Goal: Task Accomplishment & Management: Complete application form

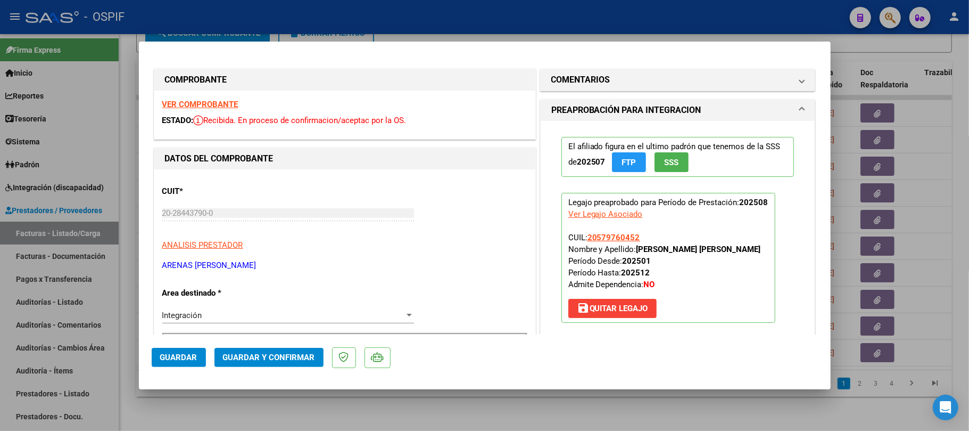
click at [286, 364] on button "Guardar y Confirmar" at bounding box center [269, 357] width 109 height 19
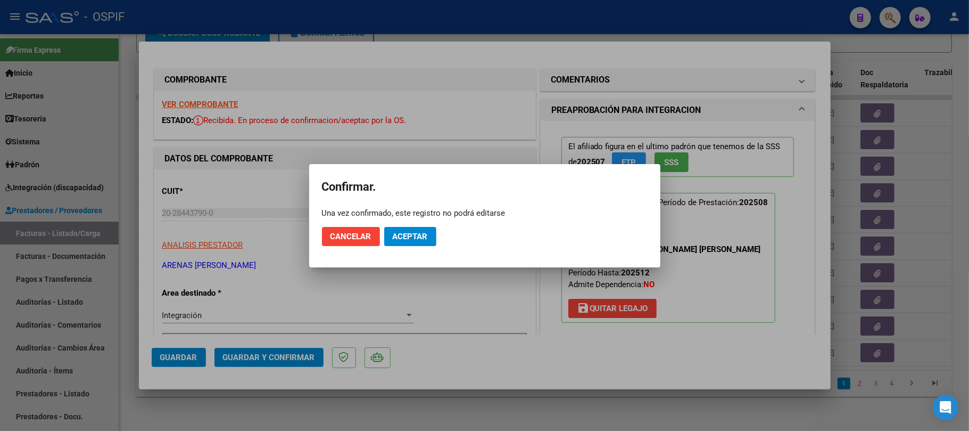
click at [426, 233] on span "Aceptar" at bounding box center [410, 237] width 35 height 10
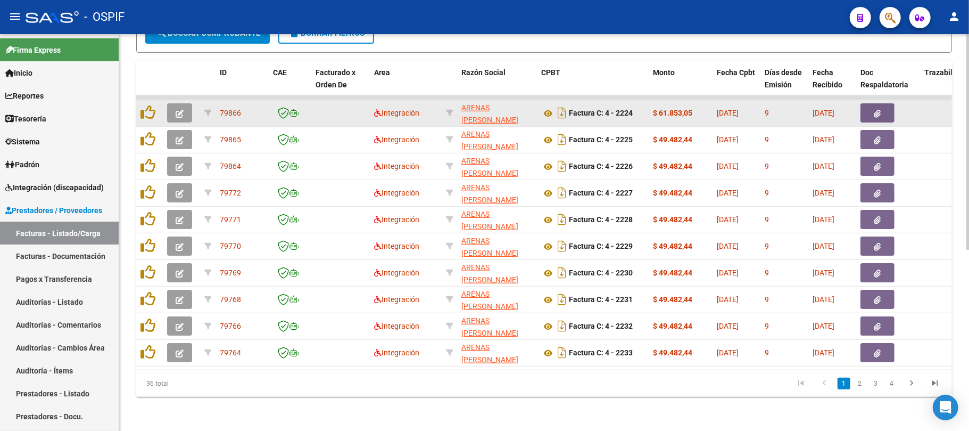
click at [182, 107] on button "button" at bounding box center [179, 112] width 25 height 19
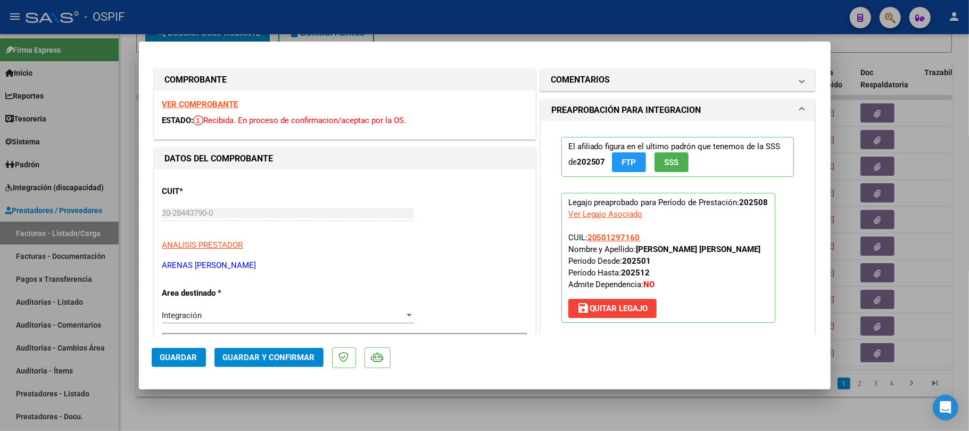
click at [253, 345] on mat-dialog-actions "Guardar Guardar y Confirmar" at bounding box center [485, 355] width 666 height 42
click at [254, 350] on button "Guardar y Confirmar" at bounding box center [269, 357] width 109 height 19
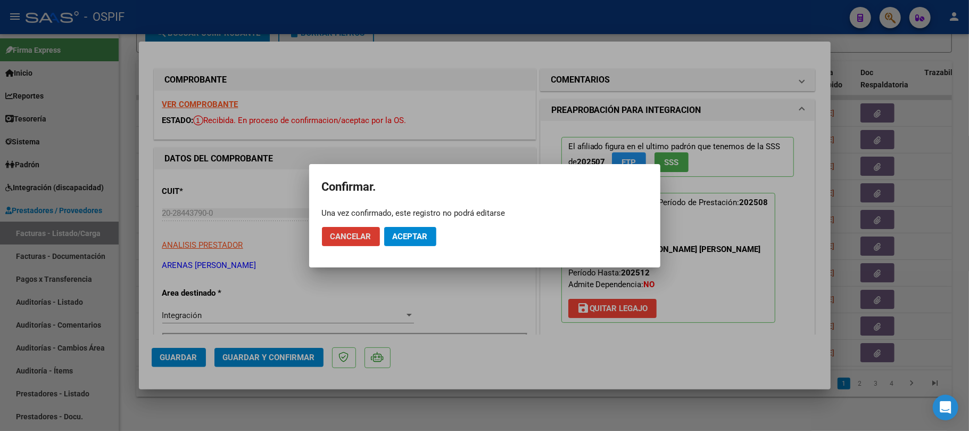
click at [403, 233] on span "Aceptar" at bounding box center [410, 237] width 35 height 10
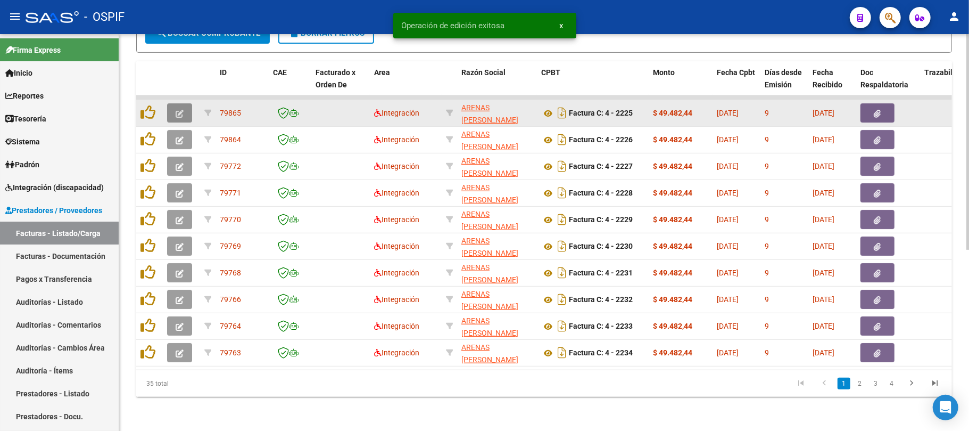
click at [181, 110] on icon "button" at bounding box center [180, 114] width 8 height 8
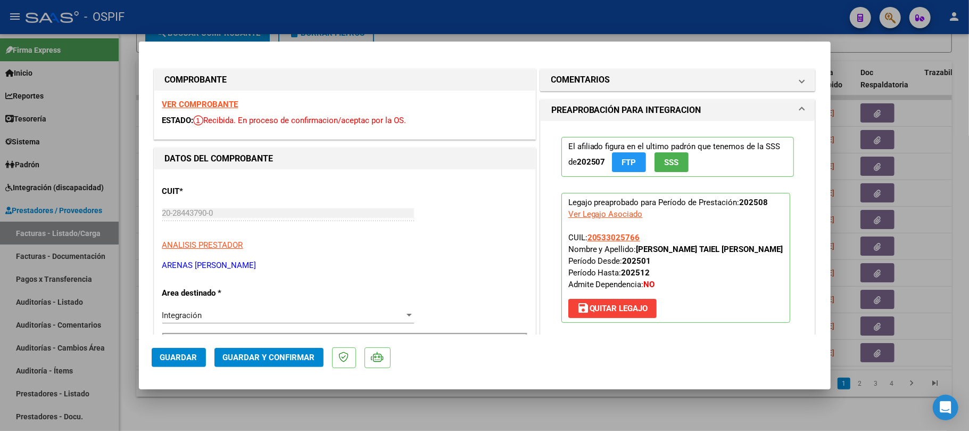
click at [260, 356] on span "Guardar y Confirmar" at bounding box center [269, 357] width 92 height 10
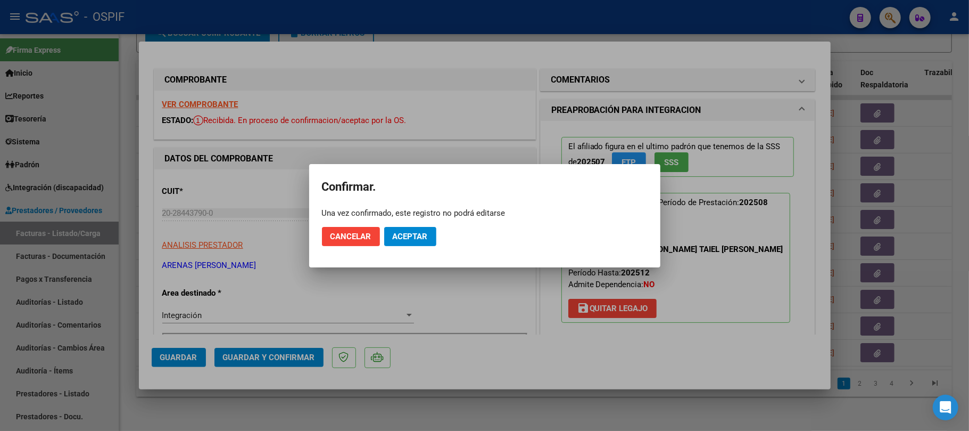
click at [407, 235] on span "Aceptar" at bounding box center [410, 237] width 35 height 10
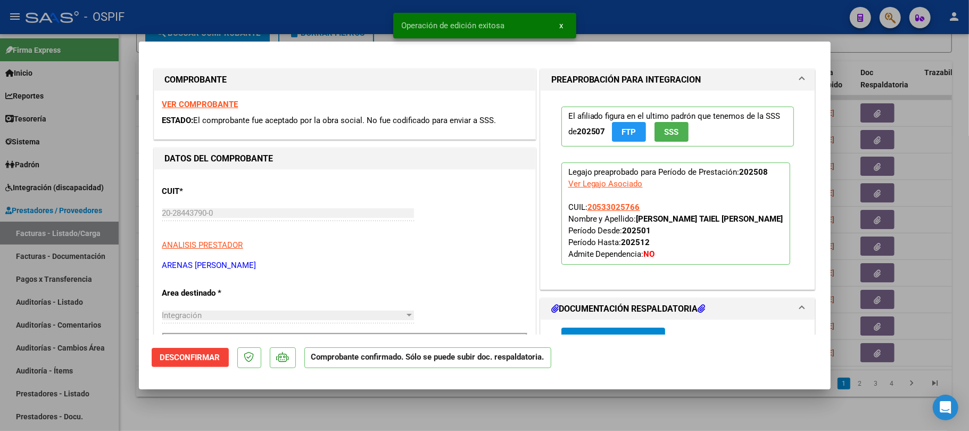
click at [584, 414] on div at bounding box center [484, 215] width 969 height 431
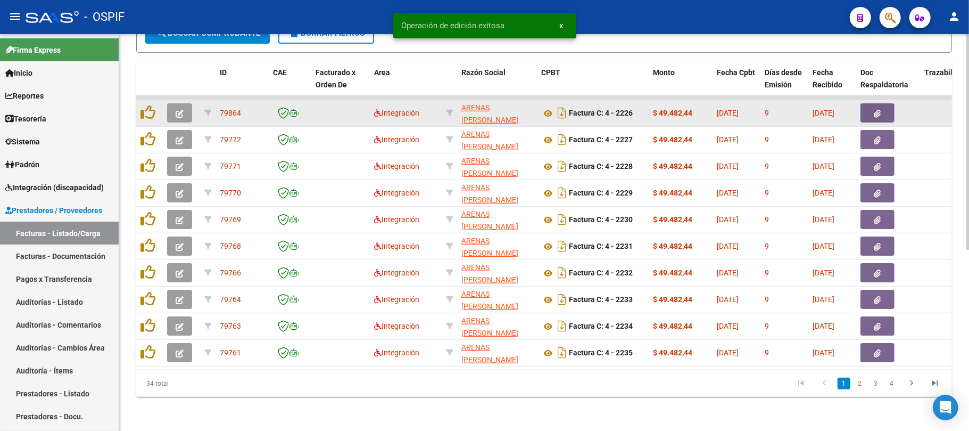
click at [184, 109] on button "button" at bounding box center [179, 112] width 25 height 19
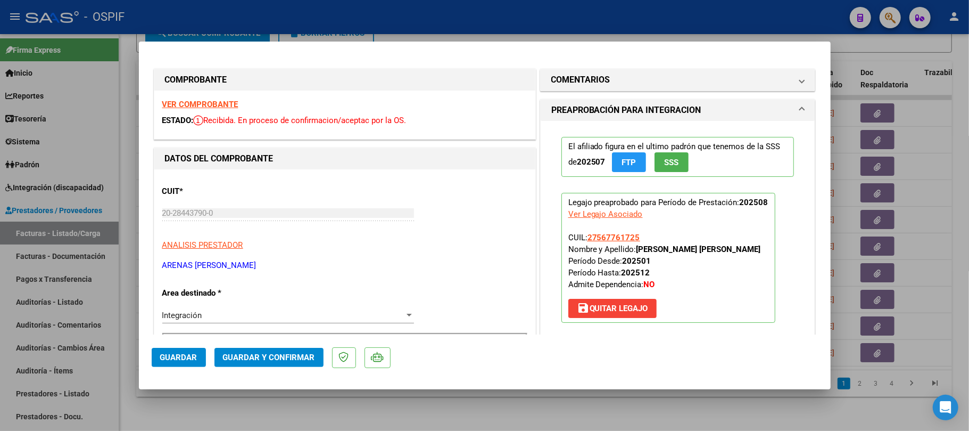
click at [280, 354] on span "Guardar y Confirmar" at bounding box center [269, 357] width 92 height 10
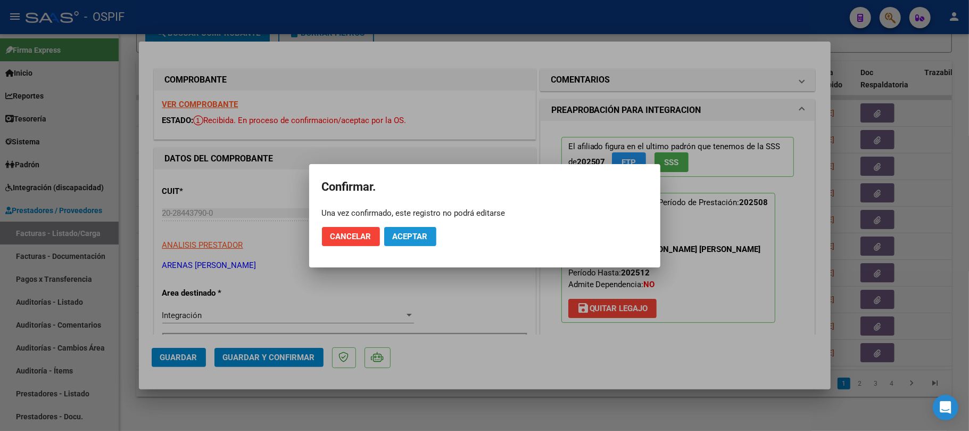
click at [415, 236] on span "Aceptar" at bounding box center [410, 237] width 35 height 10
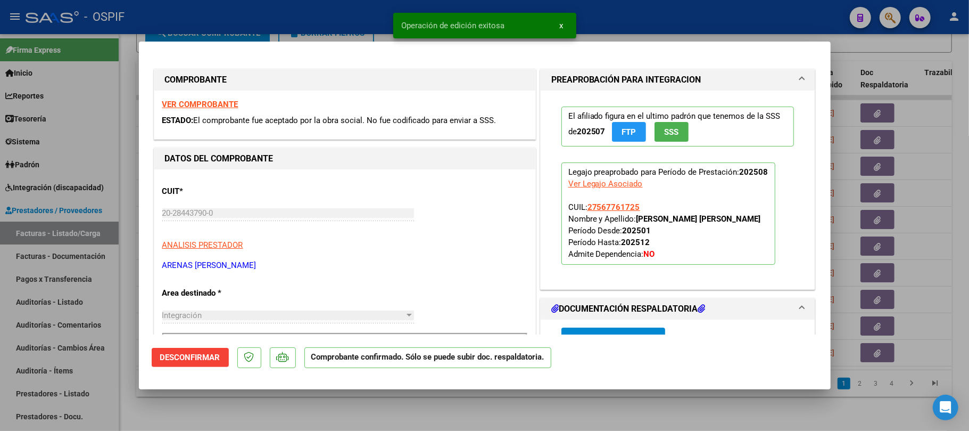
click at [477, 412] on div at bounding box center [484, 215] width 969 height 431
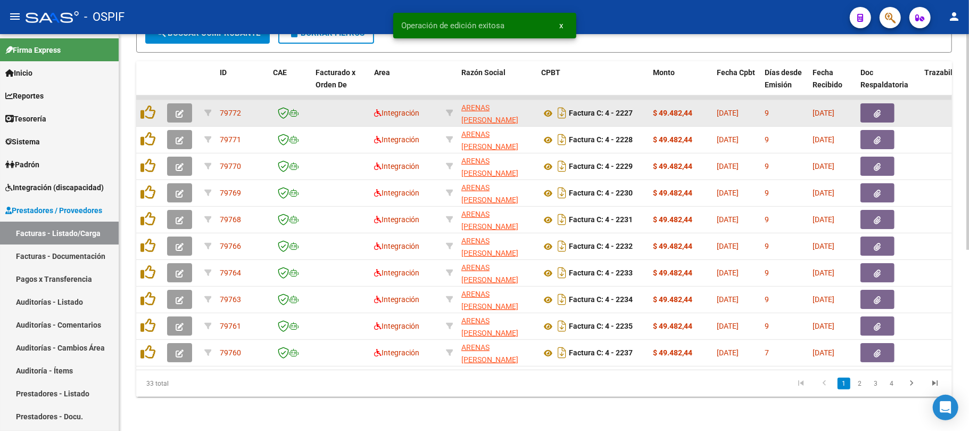
click at [179, 112] on datatable-body-cell at bounding box center [181, 113] width 37 height 26
click at [184, 103] on button "button" at bounding box center [179, 112] width 25 height 19
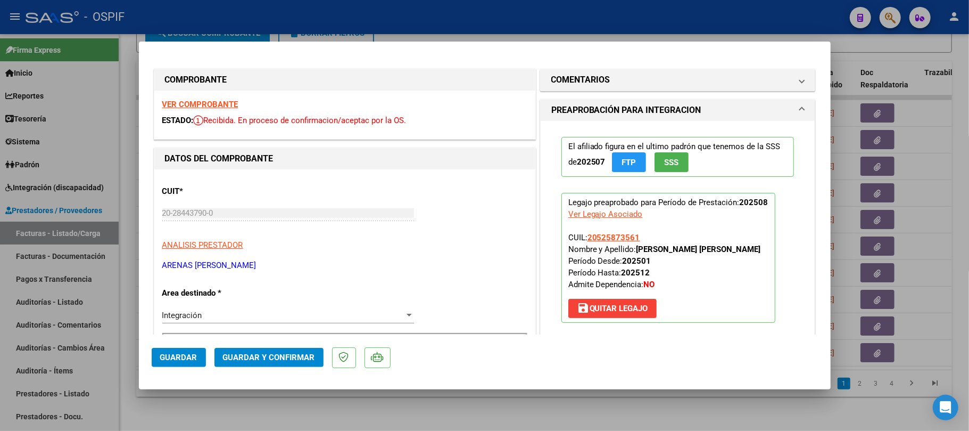
click at [270, 352] on span "Guardar y Confirmar" at bounding box center [269, 357] width 92 height 10
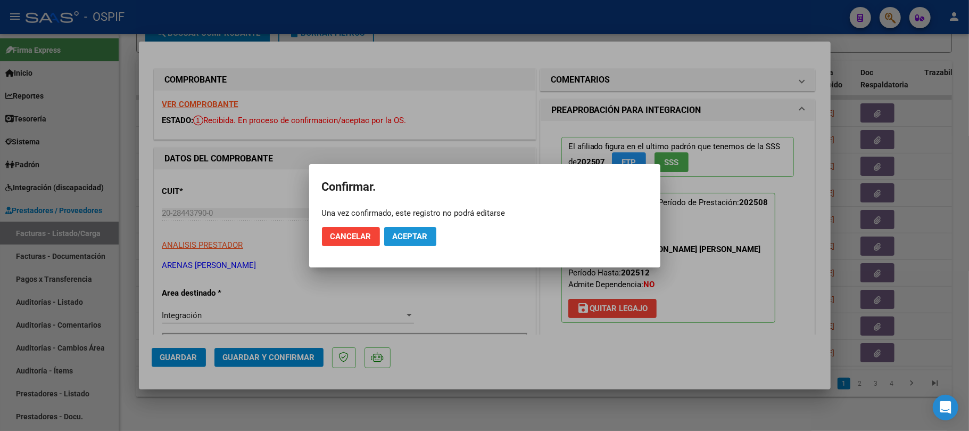
click at [414, 236] on span "Aceptar" at bounding box center [410, 237] width 35 height 10
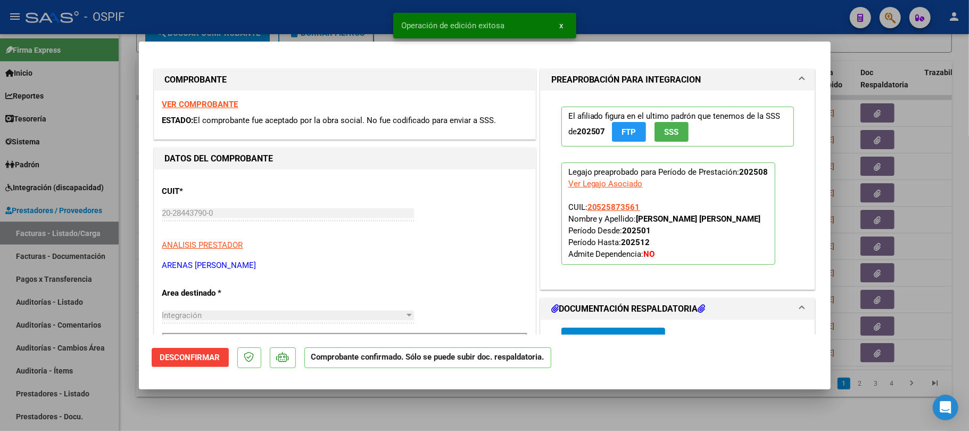
click at [256, 400] on div at bounding box center [484, 215] width 969 height 431
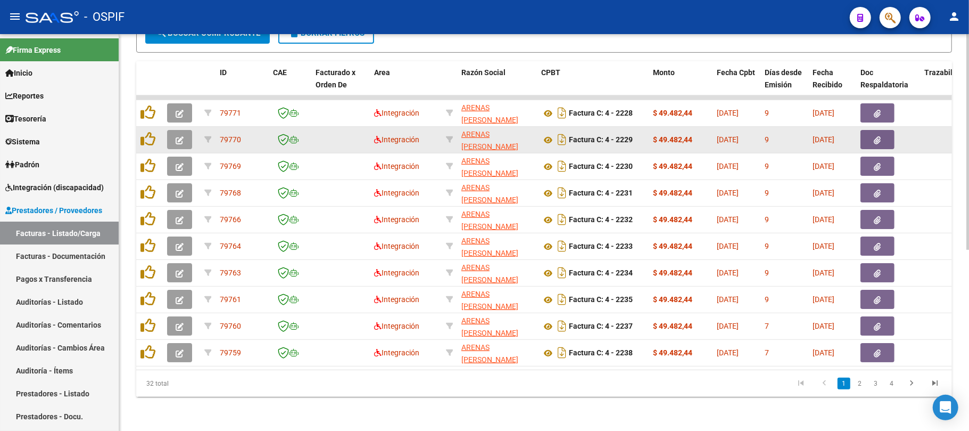
click at [179, 136] on icon "button" at bounding box center [180, 140] width 8 height 8
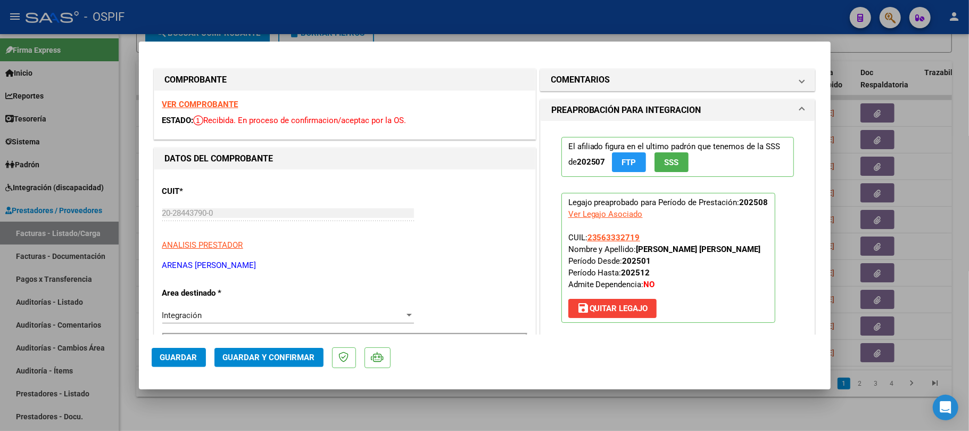
click at [297, 352] on span "Guardar y Confirmar" at bounding box center [269, 357] width 92 height 10
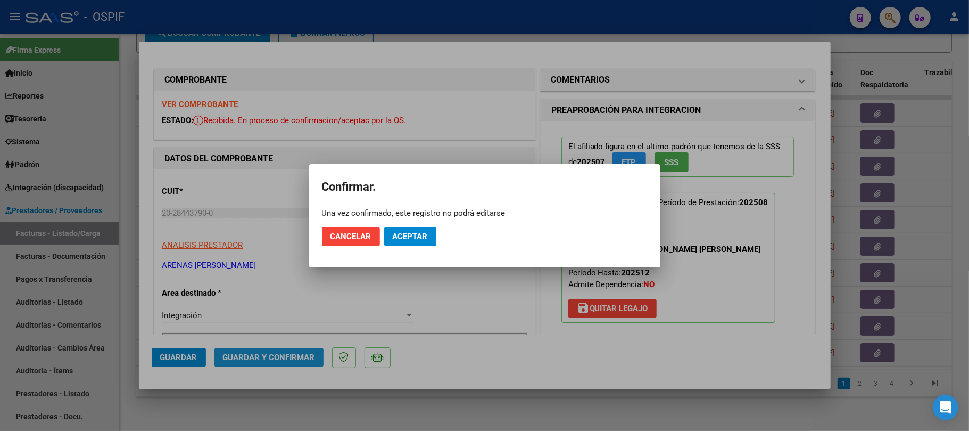
click at [421, 244] on button "Aceptar" at bounding box center [410, 236] width 52 height 19
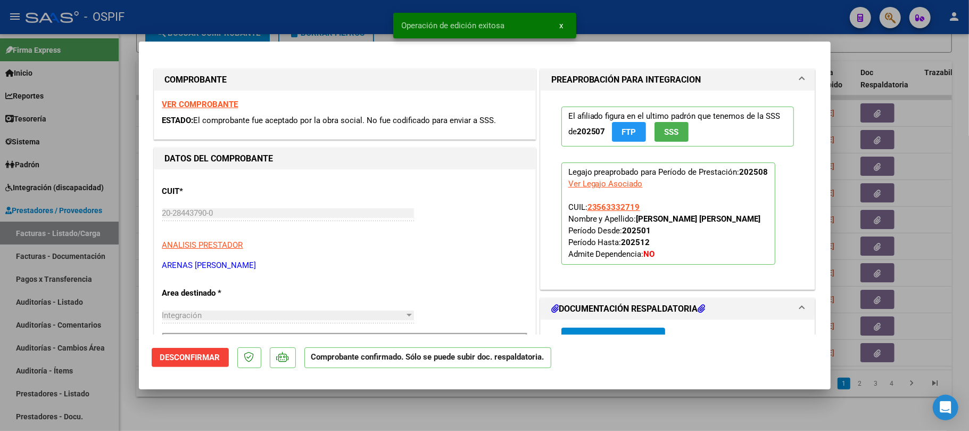
click at [631, 424] on div at bounding box center [484, 215] width 969 height 431
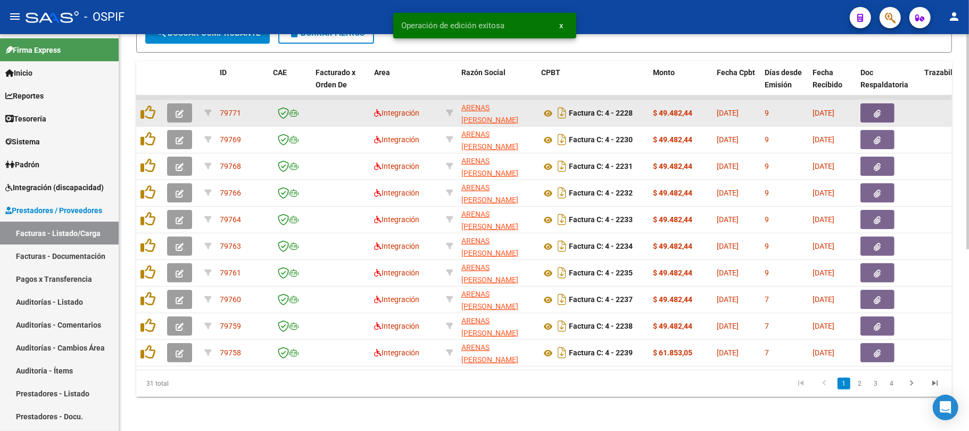
click at [187, 107] on button "button" at bounding box center [179, 112] width 25 height 19
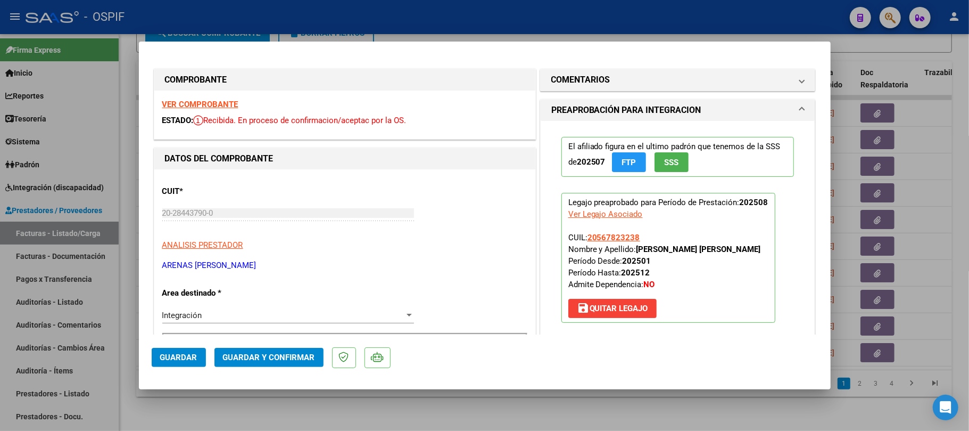
click at [274, 354] on span "Guardar y Confirmar" at bounding box center [269, 357] width 92 height 10
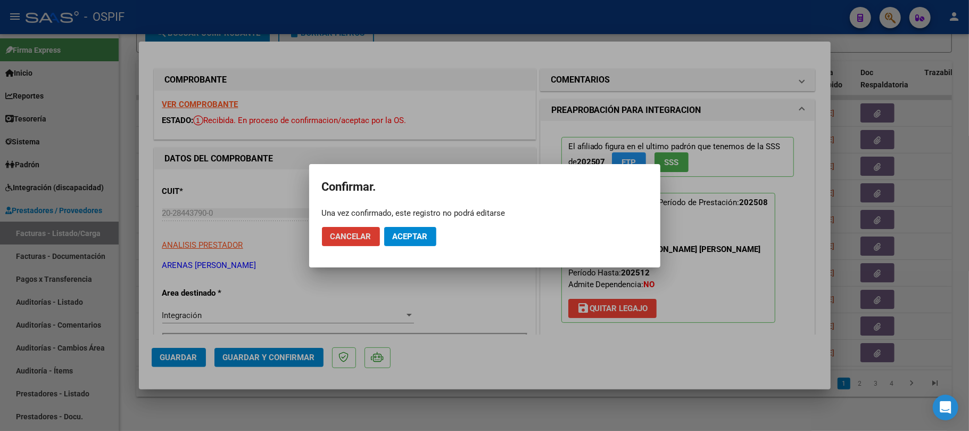
click at [409, 234] on span "Aceptar" at bounding box center [410, 237] width 35 height 10
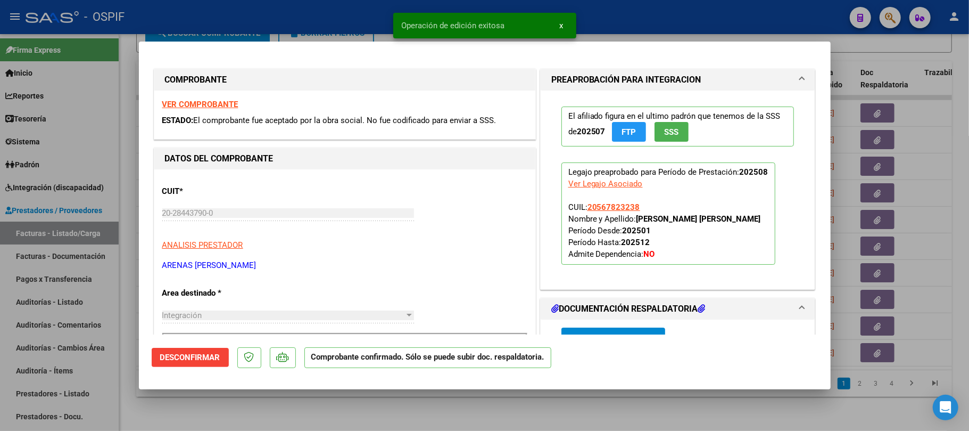
click at [701, 418] on div at bounding box center [484, 215] width 969 height 431
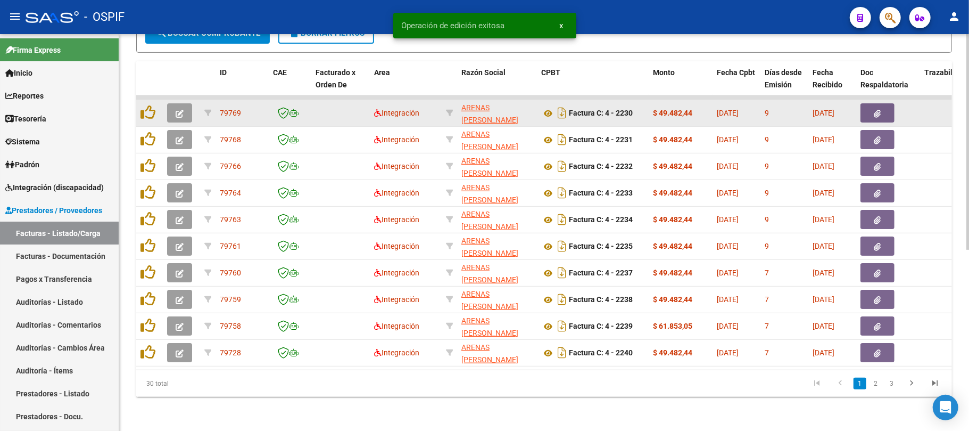
click at [185, 104] on button "button" at bounding box center [179, 112] width 25 height 19
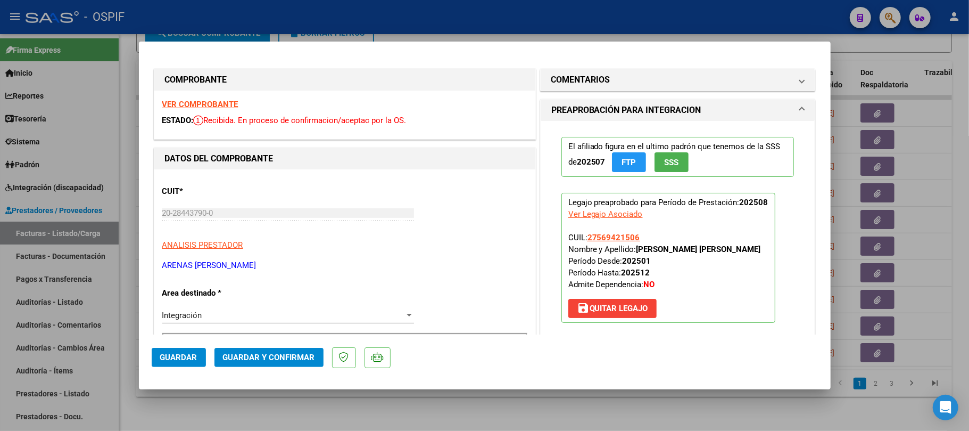
click at [267, 357] on span "Guardar y Confirmar" at bounding box center [269, 357] width 92 height 10
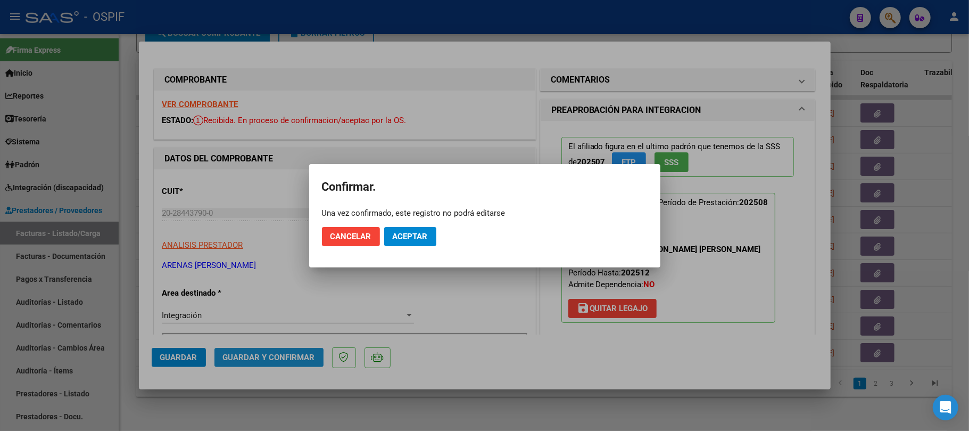
click at [442, 238] on mat-dialog-actions "Cancelar Aceptar" at bounding box center [485, 236] width 326 height 36
click at [420, 243] on mat-dialog-actions "Cancelar Aceptar" at bounding box center [485, 236] width 326 height 36
click at [421, 240] on span "Aceptar" at bounding box center [410, 237] width 35 height 10
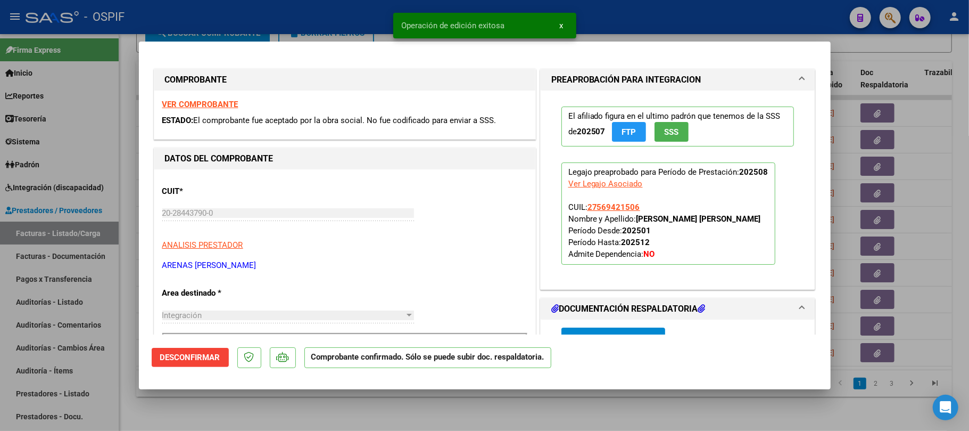
click at [604, 403] on div at bounding box center [484, 215] width 969 height 431
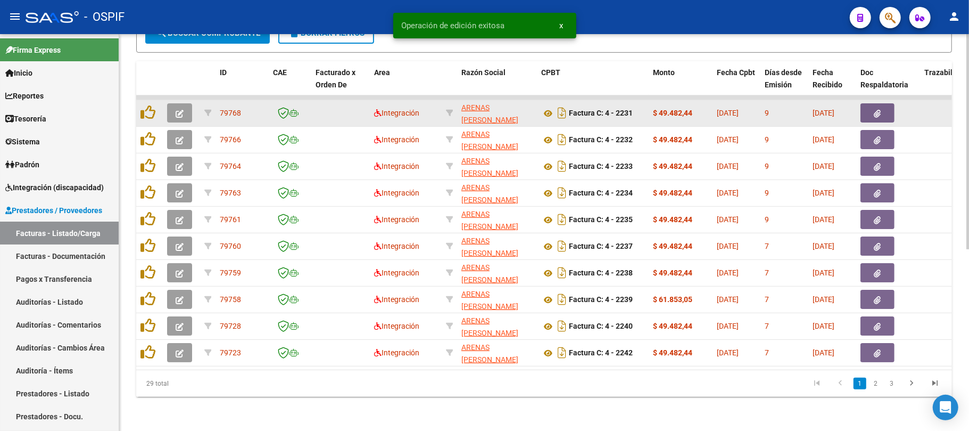
click at [188, 103] on button "button" at bounding box center [179, 112] width 25 height 19
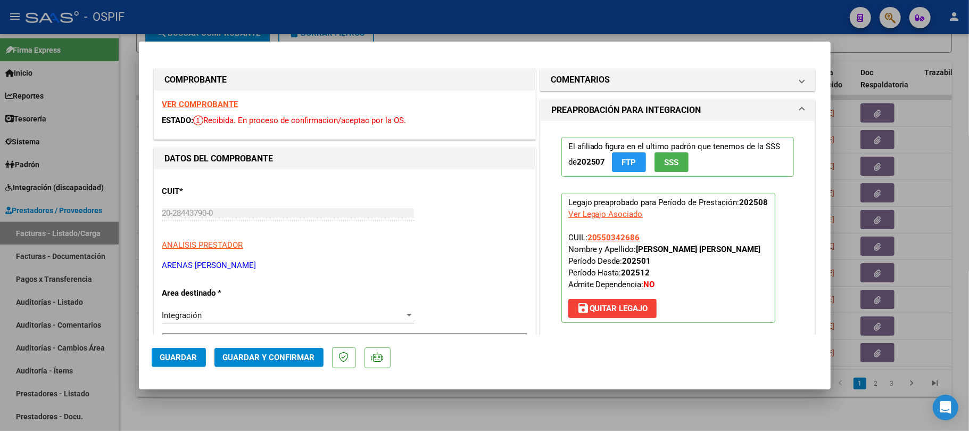
click at [326, 341] on mat-dialog-actions "Guardar Guardar y Confirmar" at bounding box center [485, 355] width 666 height 42
click at [313, 353] on span "Guardar y Confirmar" at bounding box center [269, 357] width 92 height 10
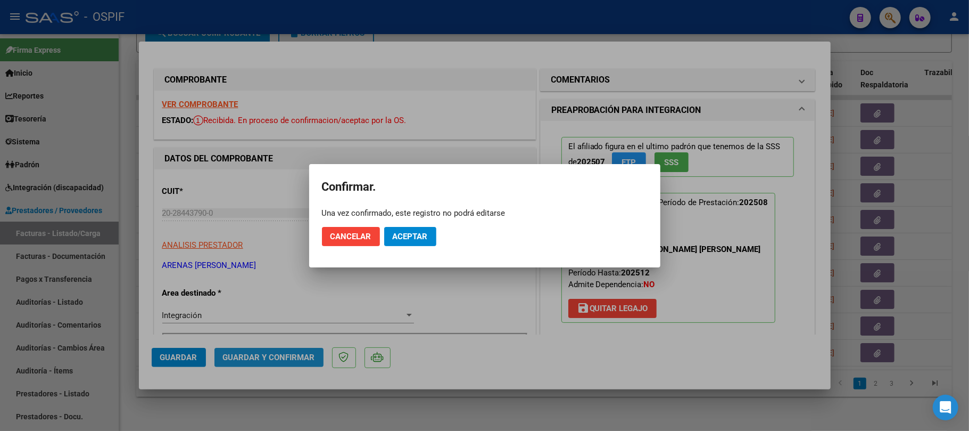
click at [381, 245] on mat-dialog-actions "Cancelar Aceptar" at bounding box center [485, 236] width 326 height 36
click at [399, 244] on button "Aceptar" at bounding box center [410, 236] width 52 height 19
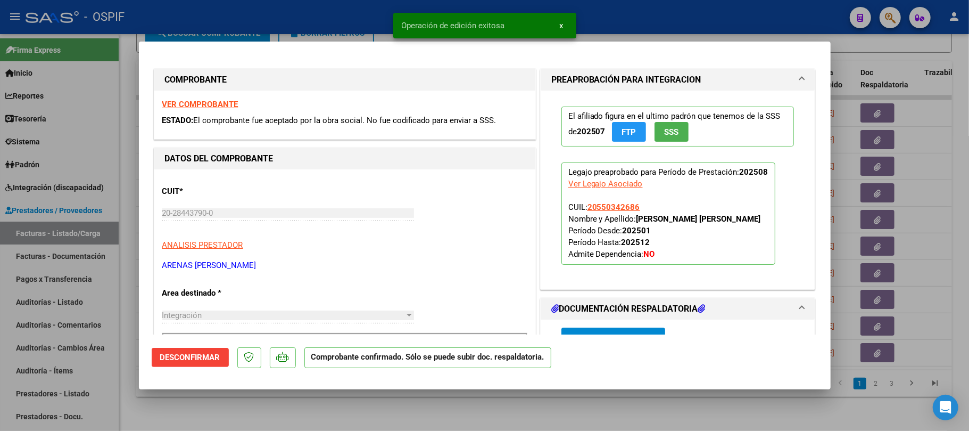
click at [448, 396] on div at bounding box center [484, 215] width 969 height 431
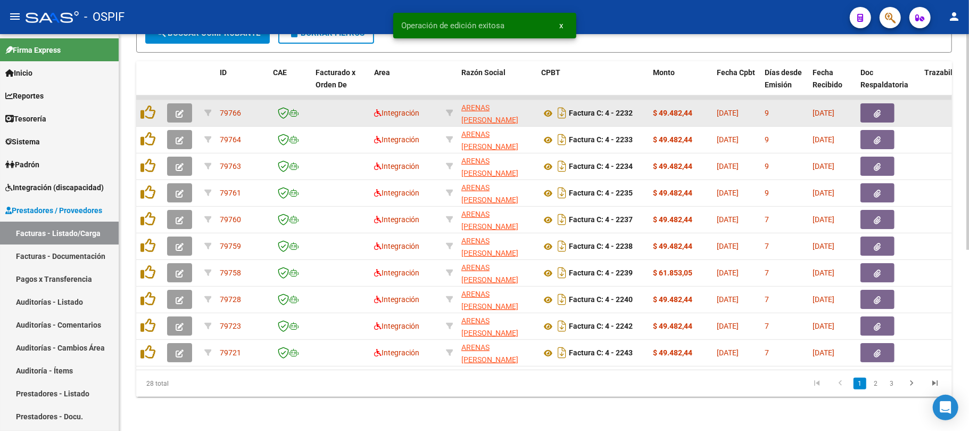
click at [177, 110] on icon "button" at bounding box center [180, 114] width 8 height 8
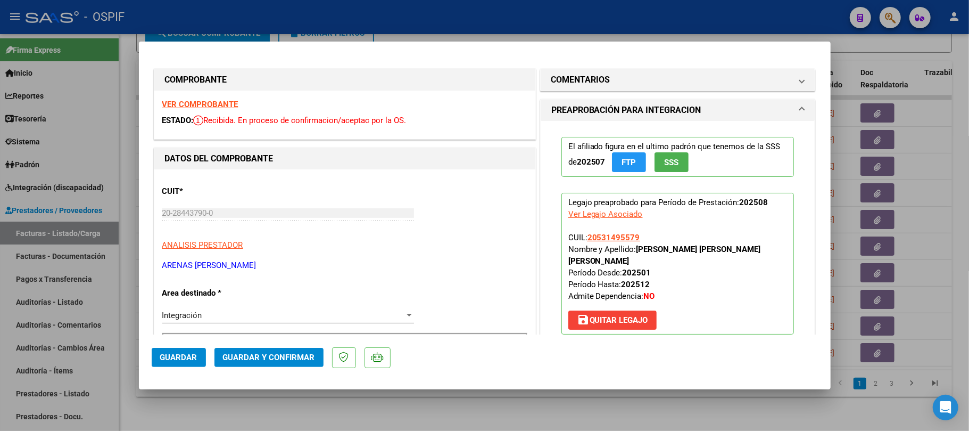
click at [265, 355] on span "Guardar y Confirmar" at bounding box center [269, 357] width 92 height 10
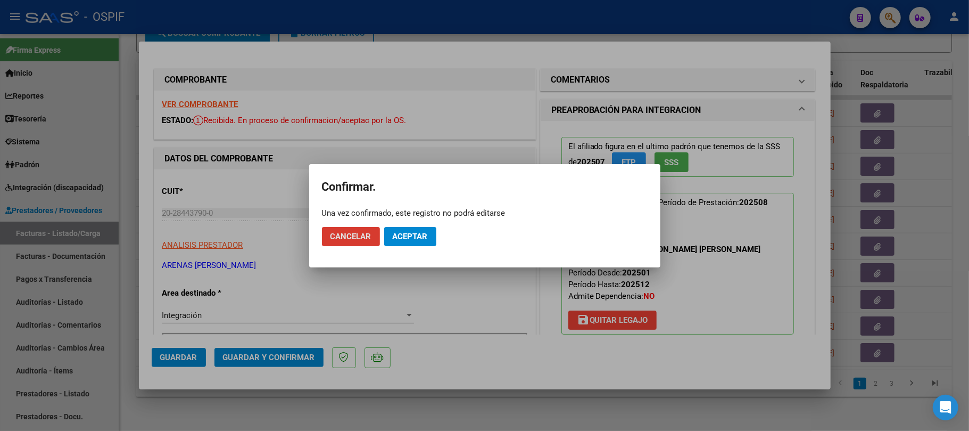
click at [400, 233] on span "Aceptar" at bounding box center [410, 237] width 35 height 10
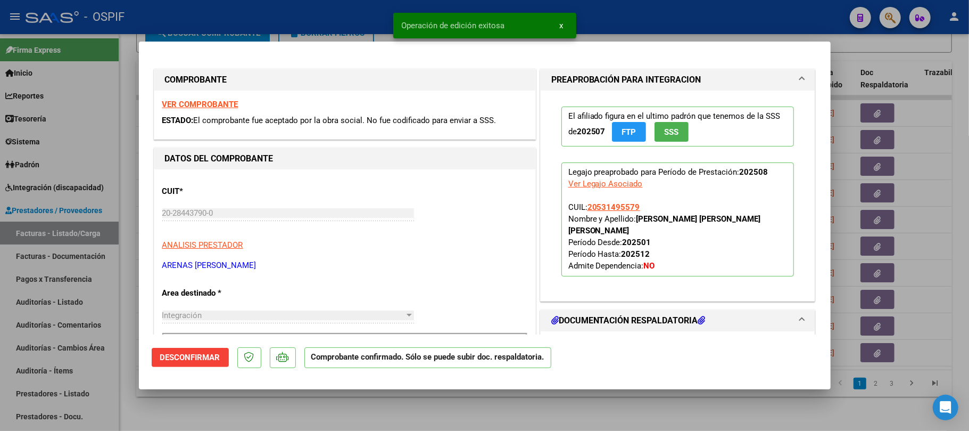
drag, startPoint x: 417, startPoint y: 403, endPoint x: 274, endPoint y: 270, distance: 195.9
click at [418, 403] on div at bounding box center [484, 215] width 969 height 431
type input "$ 0,00"
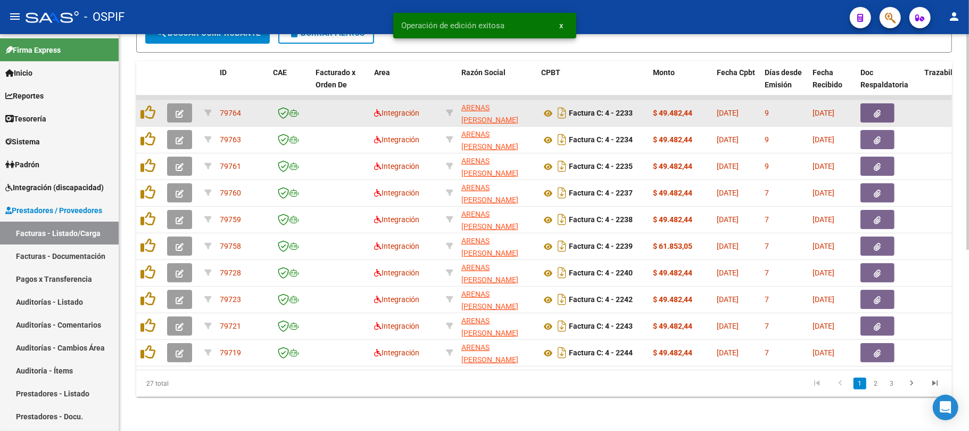
click at [185, 106] on button "button" at bounding box center [179, 112] width 25 height 19
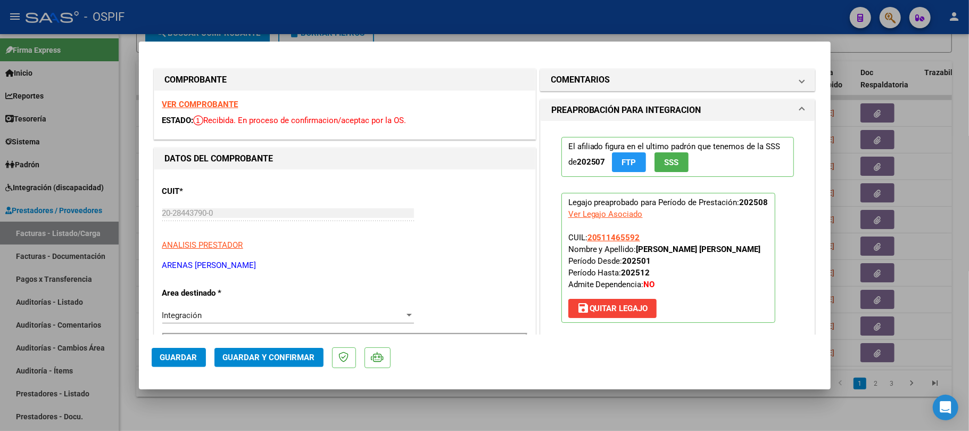
scroll to position [142, 0]
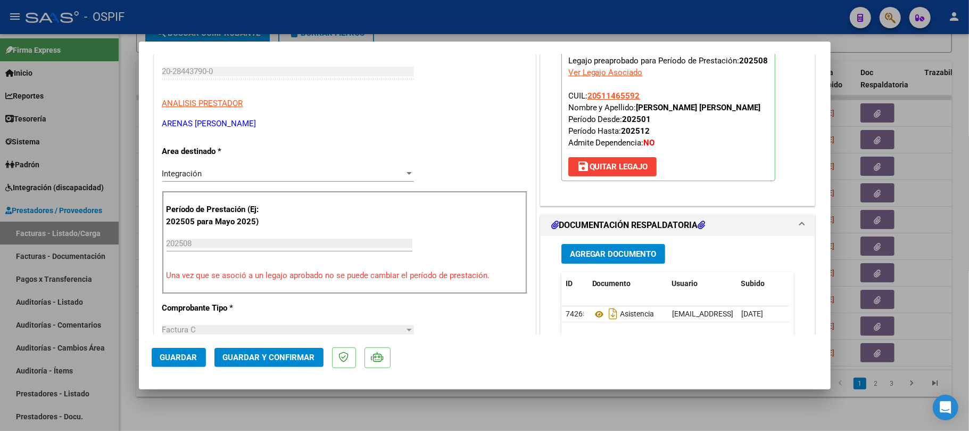
click at [276, 363] on button "Guardar y Confirmar" at bounding box center [269, 357] width 109 height 19
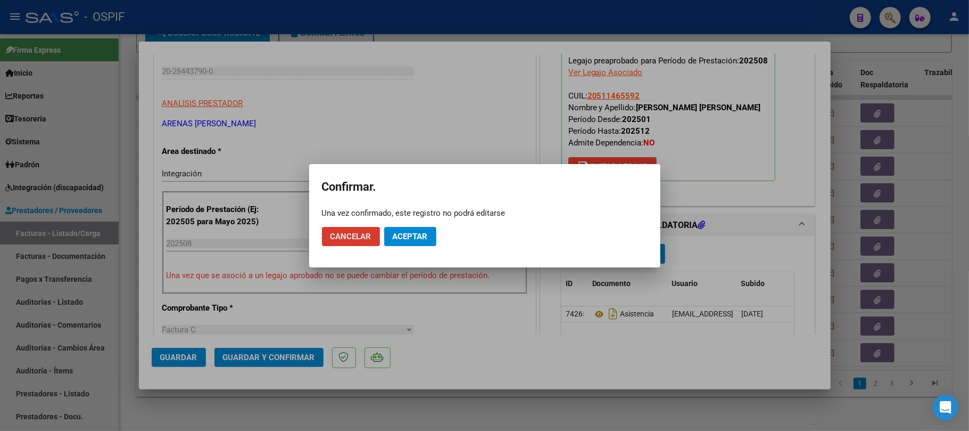
click at [415, 220] on mat-dialog-actions "Cancelar Aceptar" at bounding box center [485, 236] width 326 height 36
click at [413, 227] on button "Aceptar" at bounding box center [410, 236] width 52 height 19
click at [413, 230] on button "Aceptar" at bounding box center [410, 236] width 52 height 19
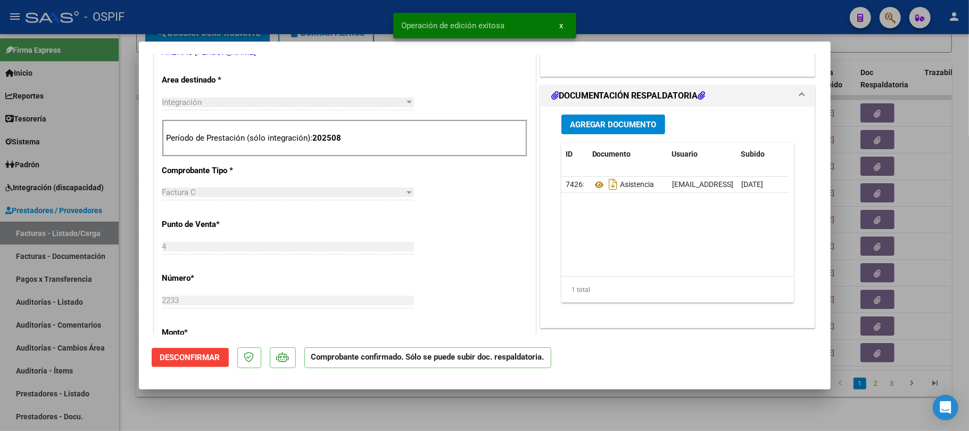
scroll to position [0, 0]
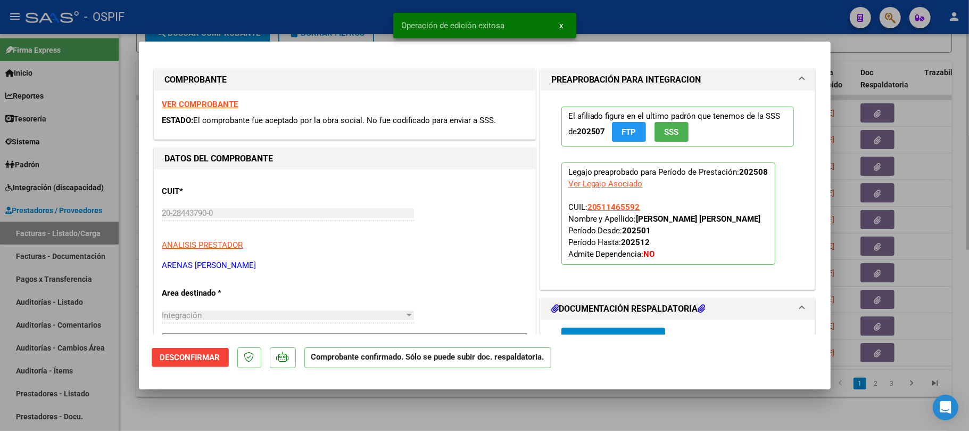
drag, startPoint x: 661, startPoint y: 427, endPoint x: 663, endPoint y: 414, distance: 13.4
click at [662, 427] on div at bounding box center [484, 215] width 969 height 431
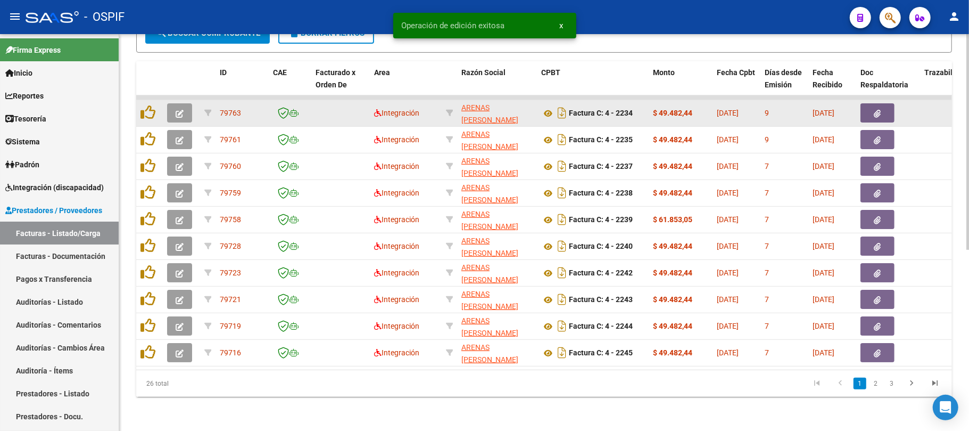
click at [184, 105] on button "button" at bounding box center [179, 112] width 25 height 19
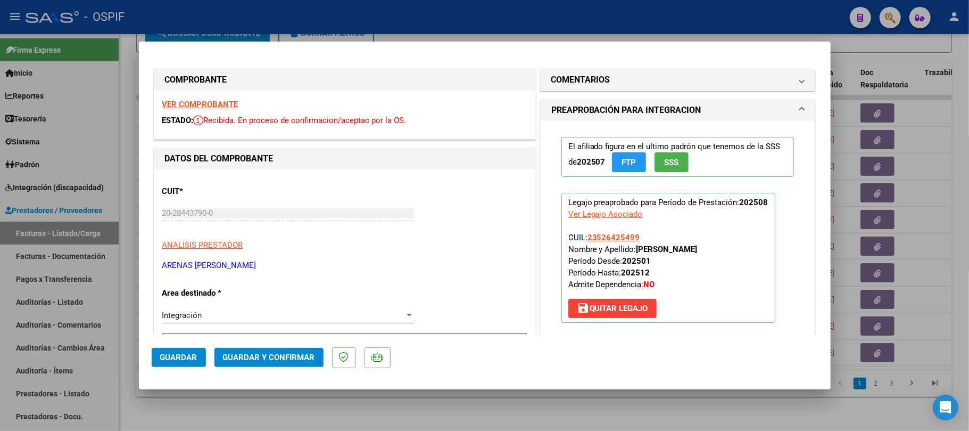
click at [267, 358] on span "Guardar y Confirmar" at bounding box center [269, 357] width 92 height 10
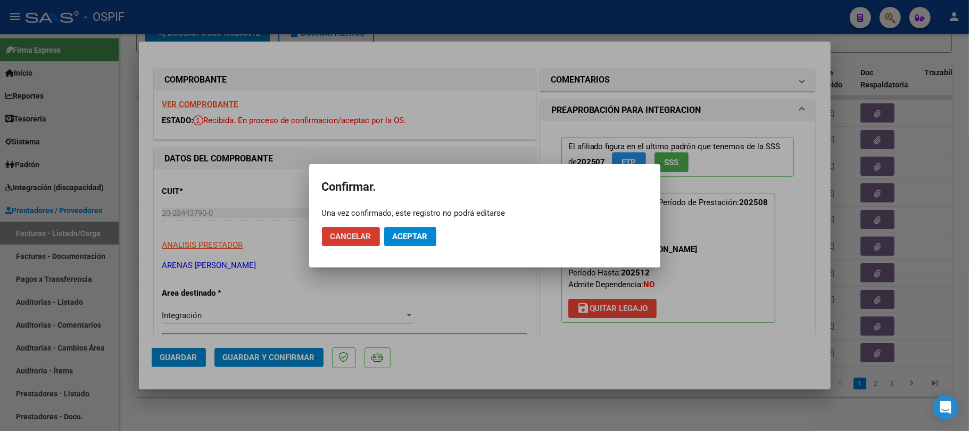
click at [408, 234] on span "Aceptar" at bounding box center [410, 237] width 35 height 10
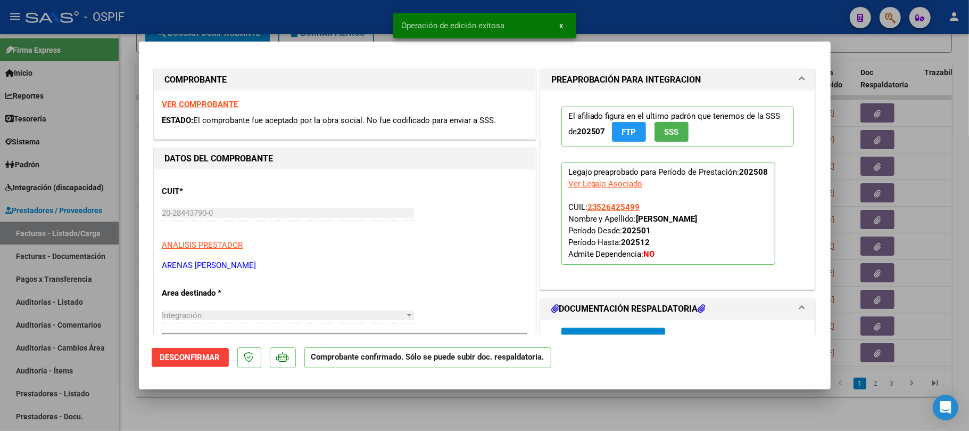
click at [435, 405] on div at bounding box center [484, 215] width 969 height 431
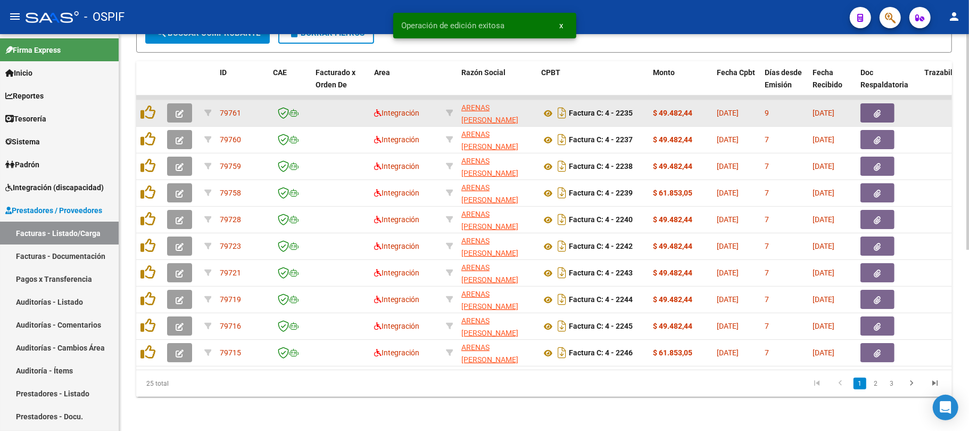
click at [182, 109] on button "button" at bounding box center [179, 112] width 25 height 19
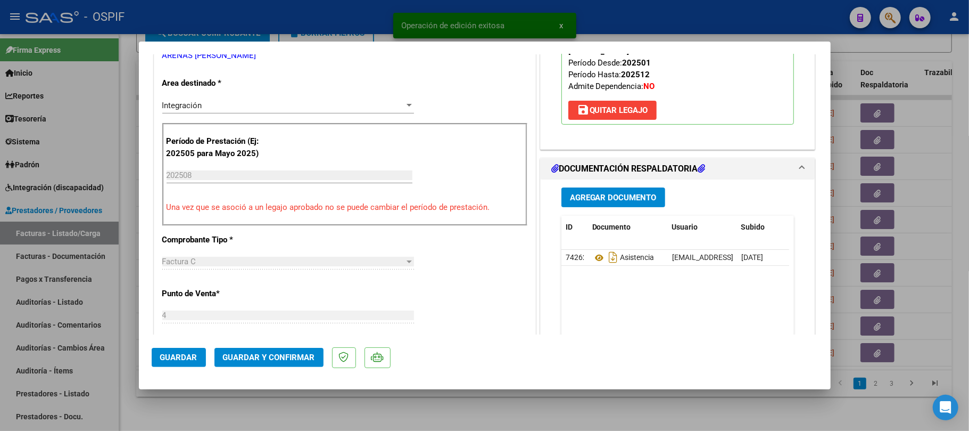
scroll to position [213, 0]
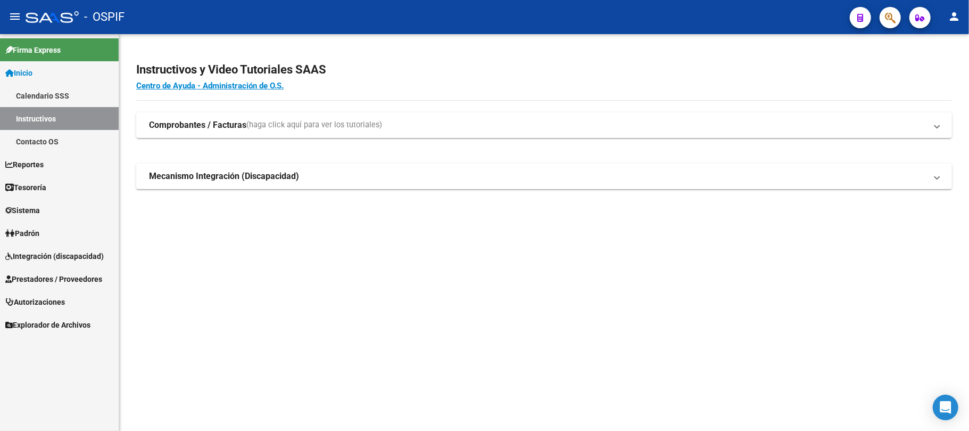
click at [48, 280] on span "Prestadores / Proveedores" at bounding box center [53, 279] width 97 height 12
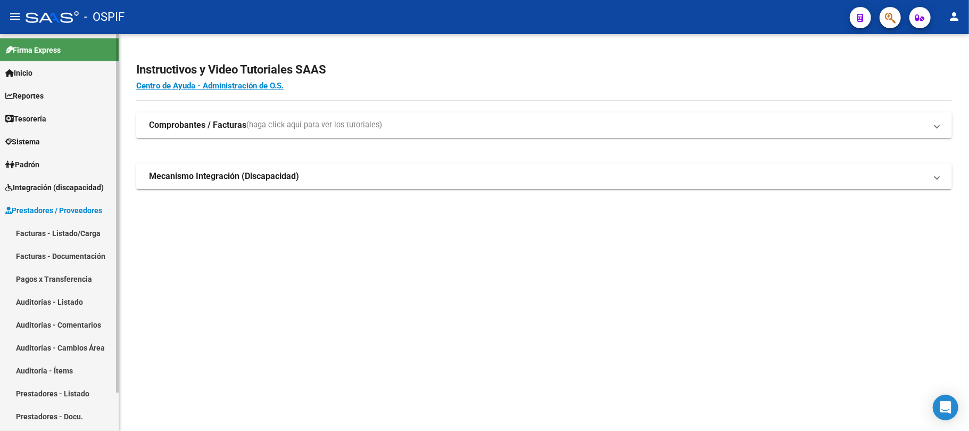
click at [56, 227] on link "Facturas - Listado/Carga" at bounding box center [59, 232] width 119 height 23
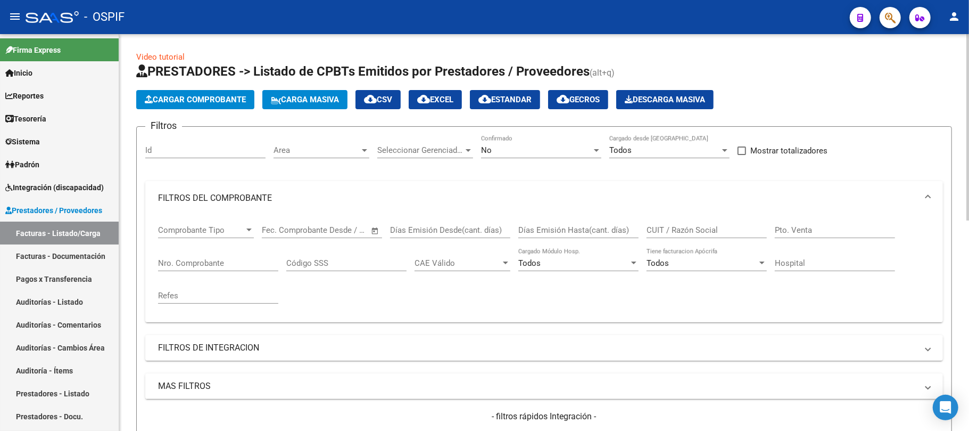
click at [508, 150] on div "No" at bounding box center [536, 150] width 111 height 10
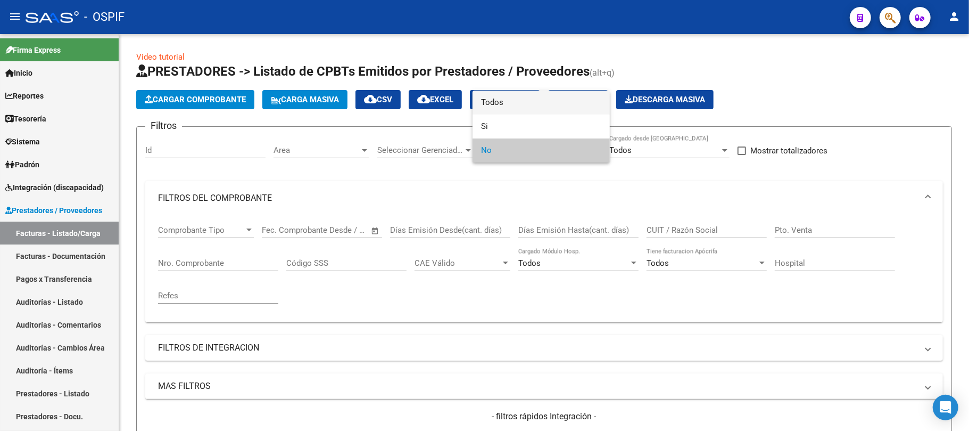
click at [489, 109] on span "Todos" at bounding box center [541, 102] width 120 height 24
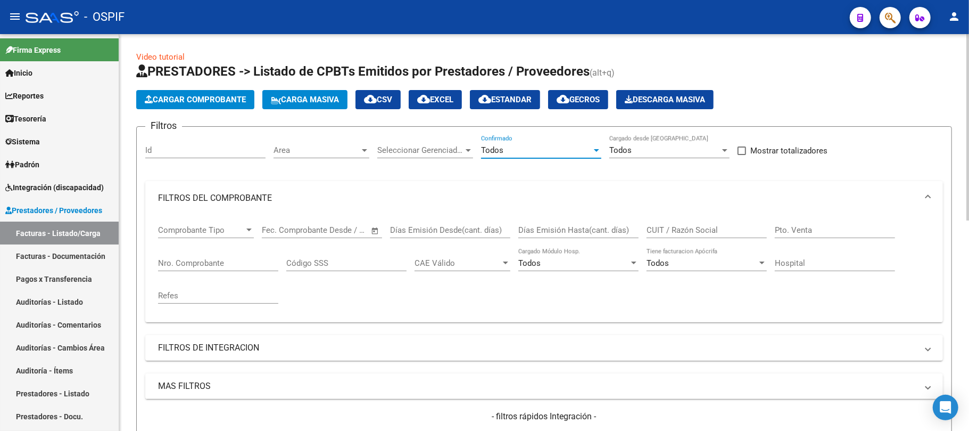
click at [688, 228] on input "CUIT / Razón Social" at bounding box center [707, 230] width 120 height 10
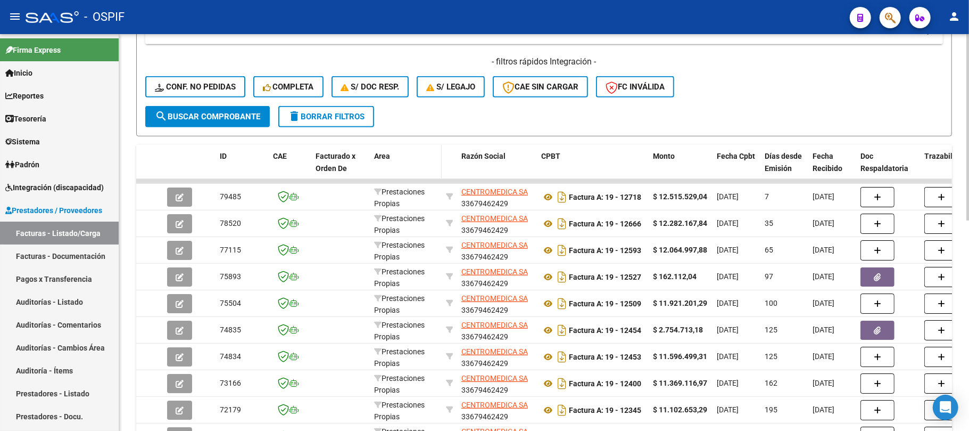
scroll to position [426, 0]
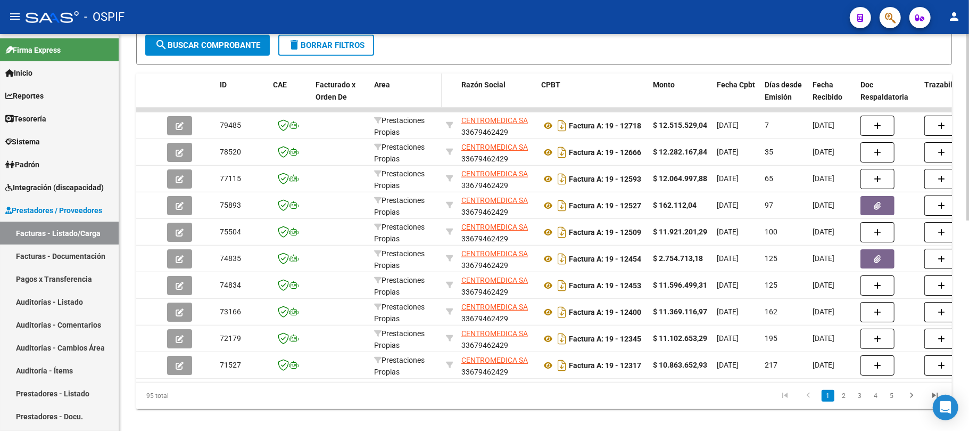
type input "centromedi"
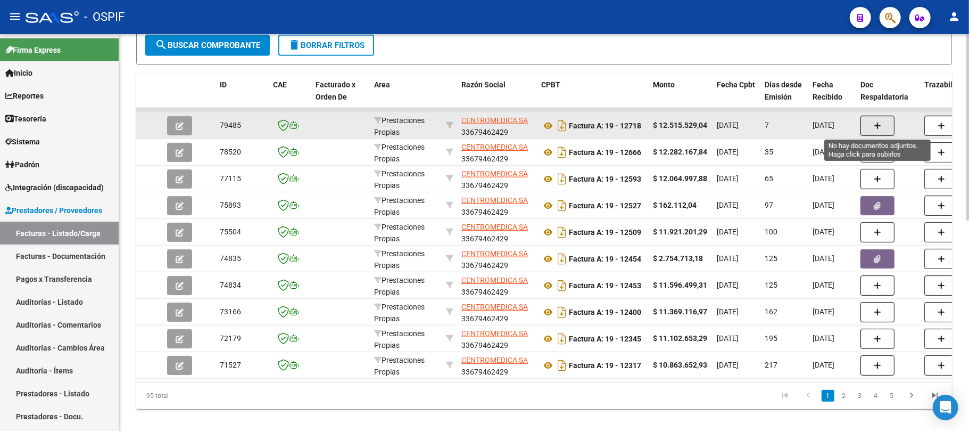
click at [880, 125] on icon "button" at bounding box center [877, 126] width 7 height 8
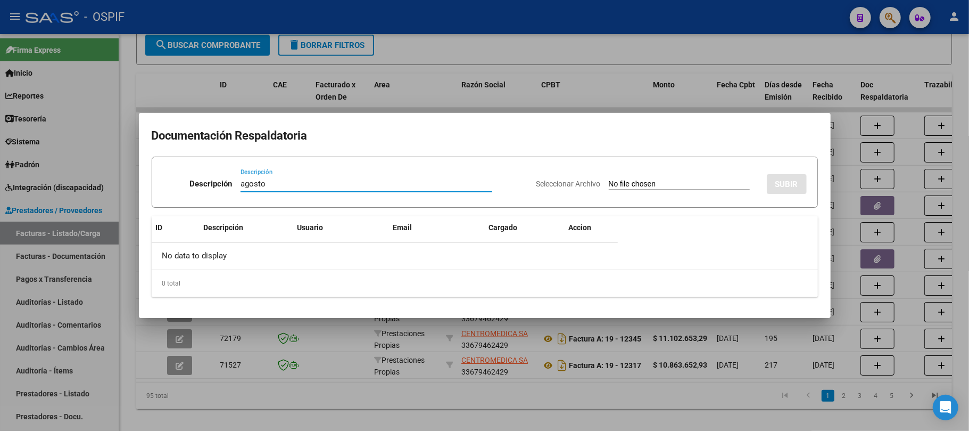
type input "agosto"
click at [614, 179] on input "Seleccionar Archivo" at bounding box center [679, 184] width 141 height 10
type input "C:\fakepath\Agosto.xlsx"
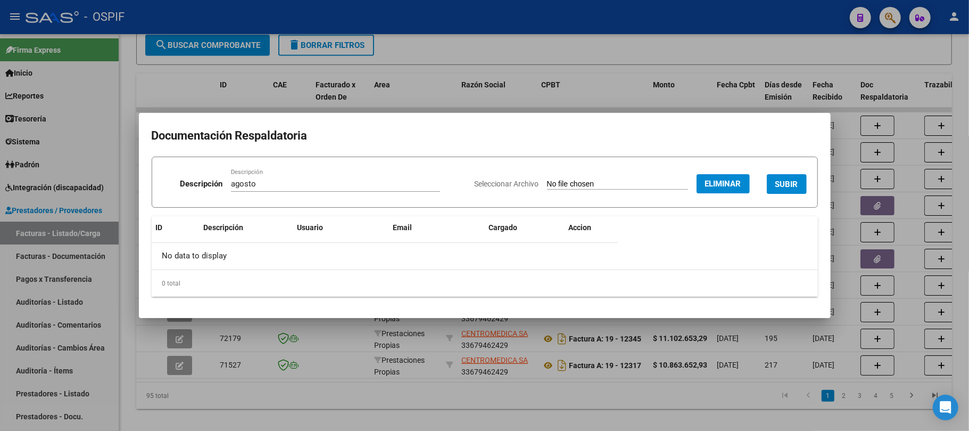
click at [786, 184] on span "SUBIR" at bounding box center [787, 184] width 23 height 10
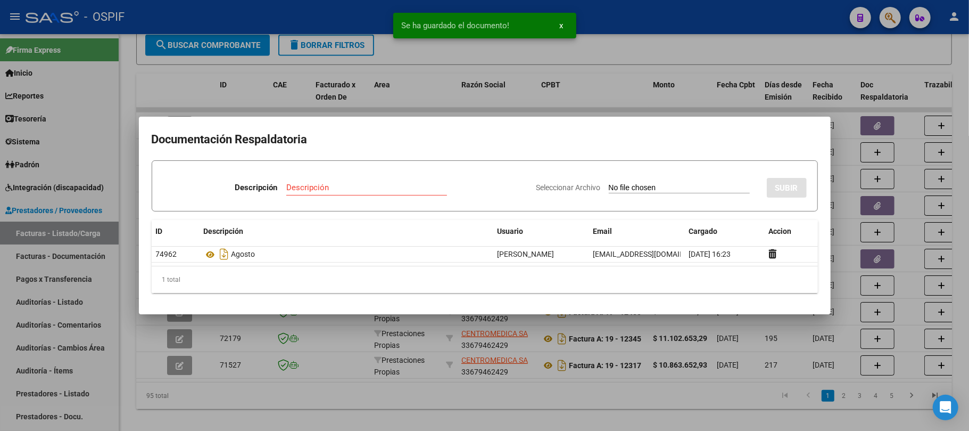
click at [697, 384] on div at bounding box center [484, 215] width 969 height 431
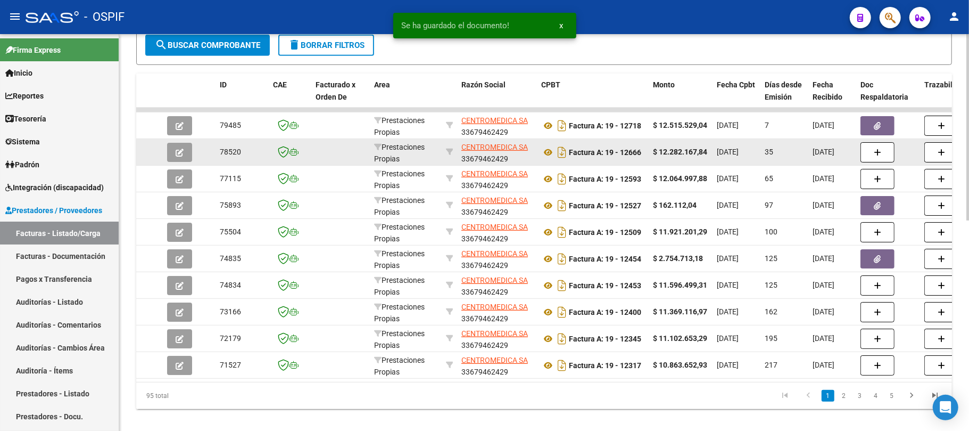
click at [875, 156] on button "button" at bounding box center [878, 152] width 34 height 20
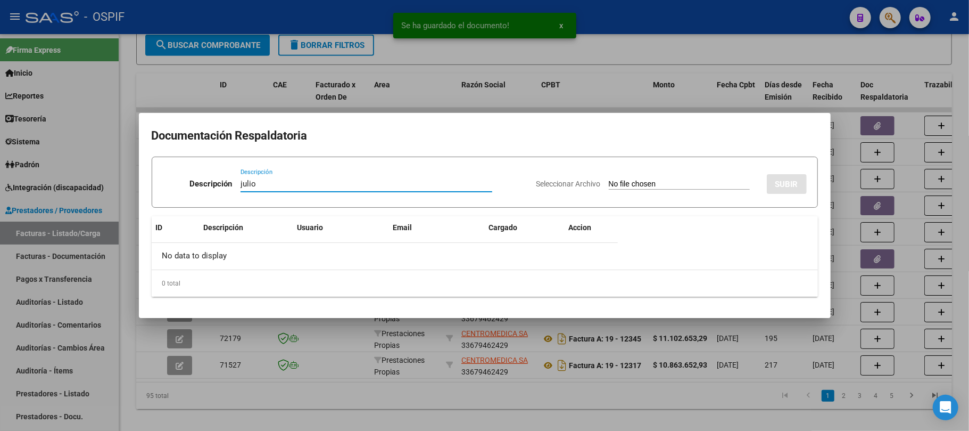
type input "julio"
click at [705, 179] on app-file-uploader "Seleccionar Archivo" at bounding box center [648, 184] width 222 height 10
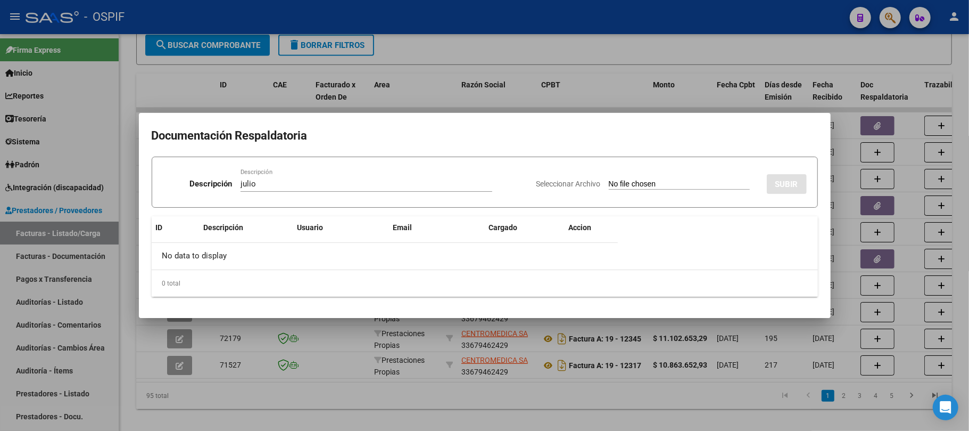
click at [609, 184] on input "Seleccionar Archivo" at bounding box center [679, 184] width 141 height 10
type input "C:\fakepath\Julio.xlsx"
click at [790, 187] on span "SUBIR" at bounding box center [787, 184] width 23 height 10
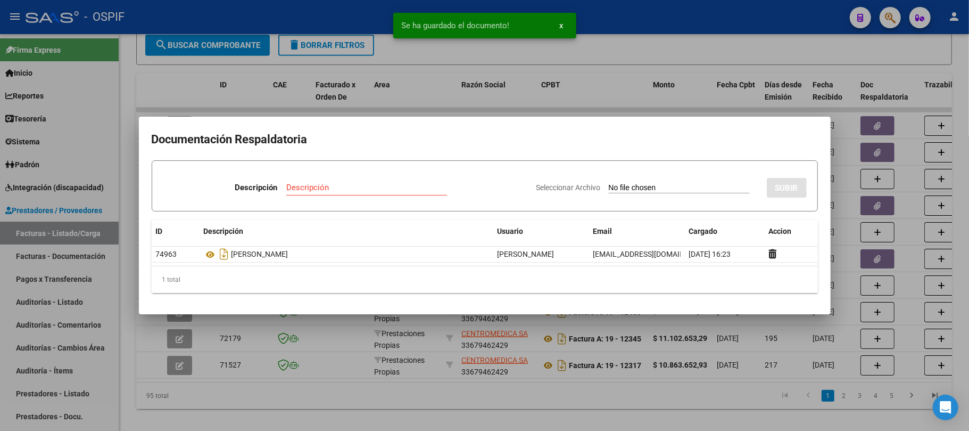
click at [917, 194] on div at bounding box center [484, 215] width 969 height 431
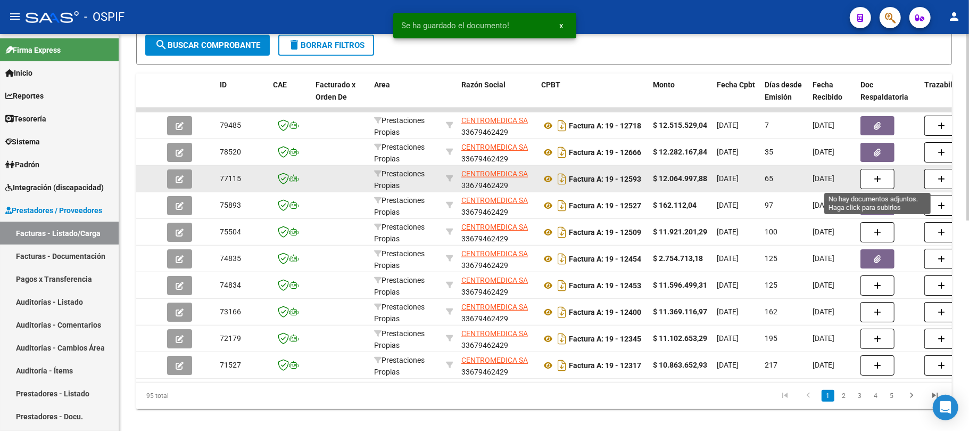
click at [880, 174] on span "button" at bounding box center [877, 179] width 7 height 10
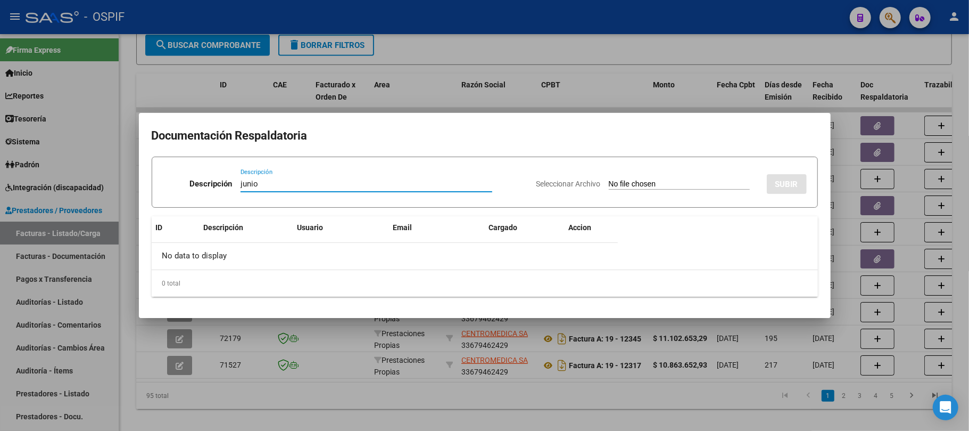
type input "junio"
click at [669, 184] on input "Seleccionar Archivo" at bounding box center [679, 184] width 141 height 10
type input "C:\fakepath\Junio.xlsx"
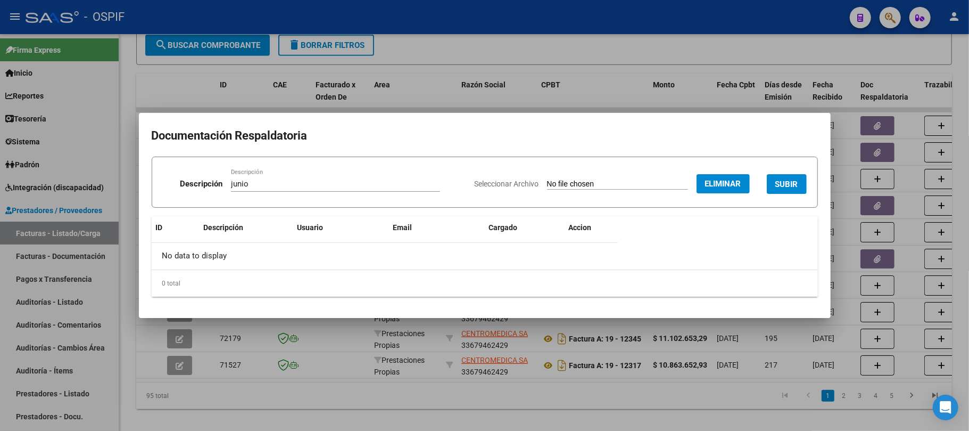
click at [785, 182] on span "SUBIR" at bounding box center [787, 184] width 23 height 10
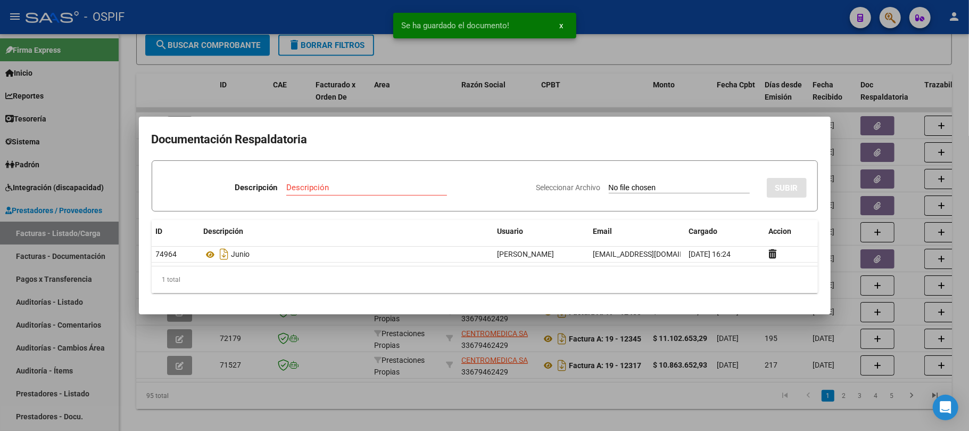
click at [277, 405] on div at bounding box center [484, 215] width 969 height 431
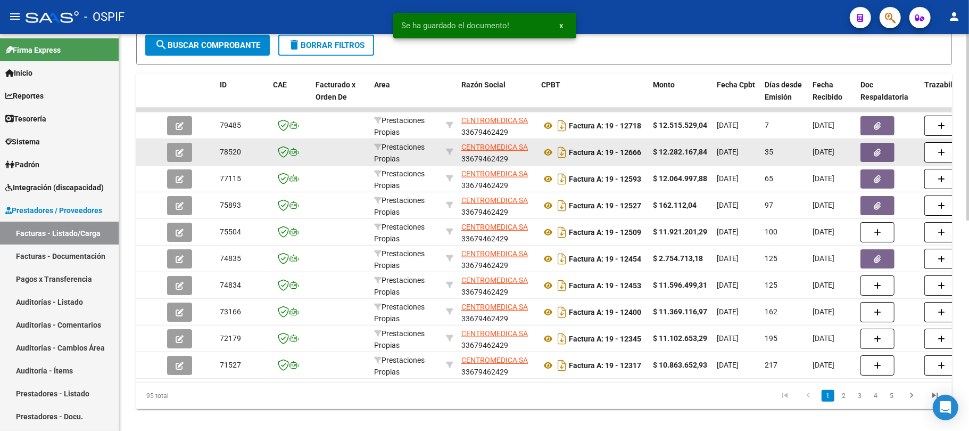
click at [880, 154] on icon "button" at bounding box center [878, 153] width 7 height 8
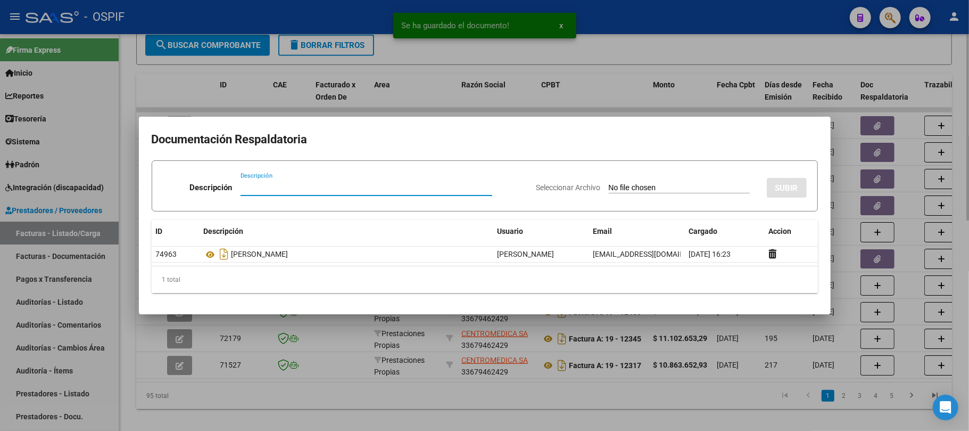
click at [514, 409] on div at bounding box center [484, 215] width 969 height 431
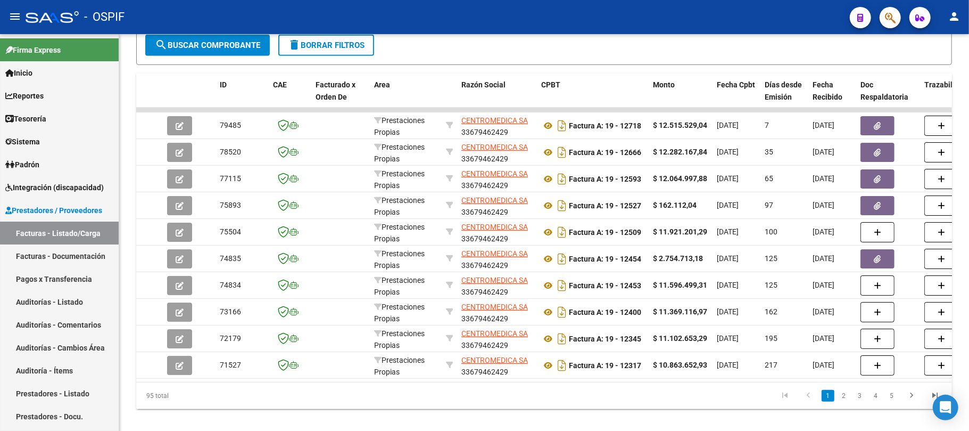
scroll to position [355, 0]
